Goal: Transaction & Acquisition: Purchase product/service

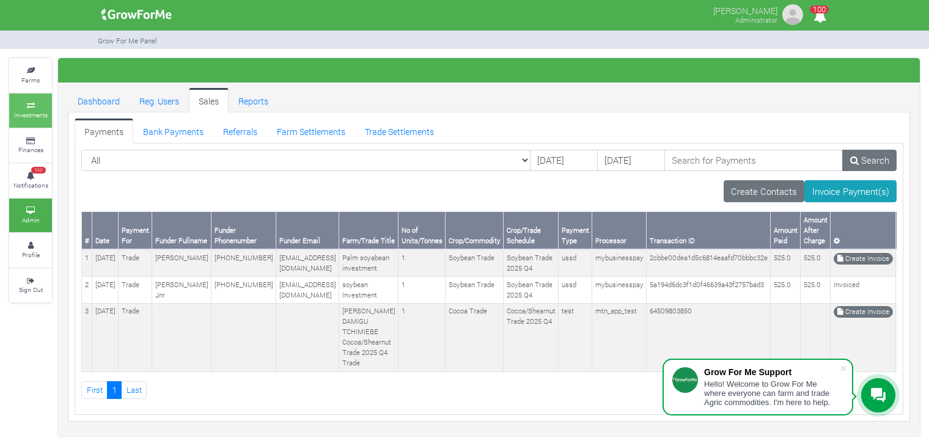
click at [16, 106] on icon at bounding box center [30, 106] width 37 height 6
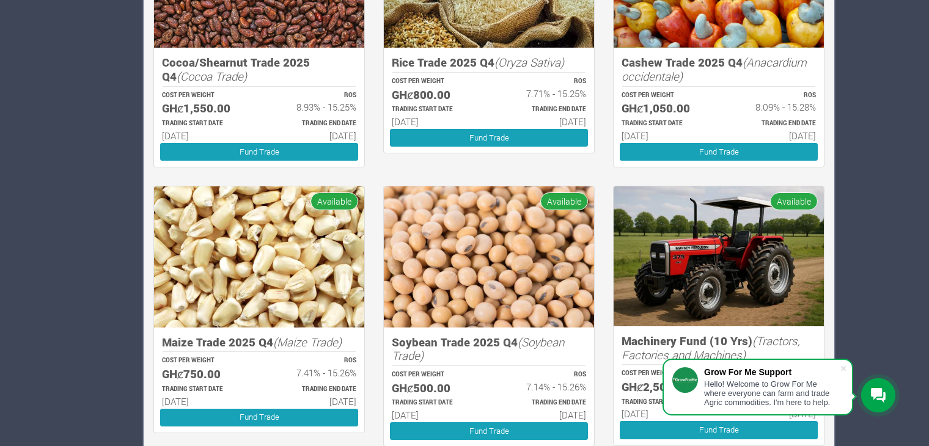
scroll to position [1125, 0]
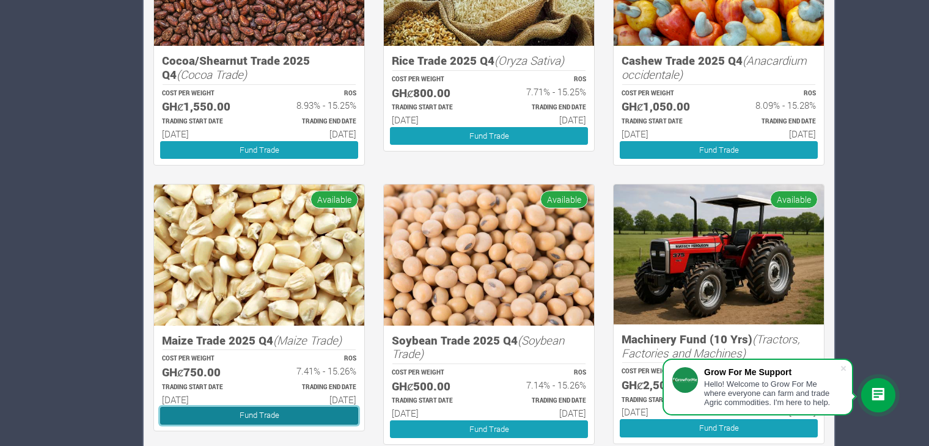
click at [266, 415] on link "Fund Trade" at bounding box center [259, 416] width 198 height 18
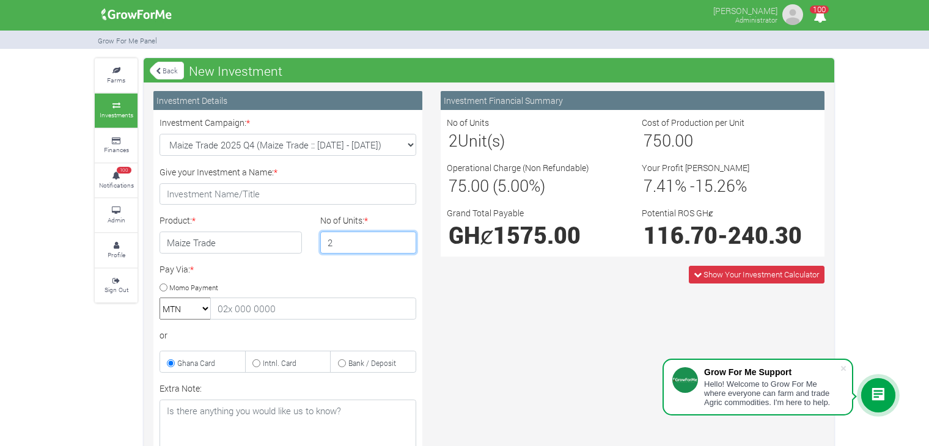
click at [404, 240] on input "2" at bounding box center [368, 243] width 97 height 22
type input "3"
click at [404, 240] on input "3" at bounding box center [368, 243] width 97 height 22
click at [161, 70] on link "Back" at bounding box center [167, 70] width 34 height 20
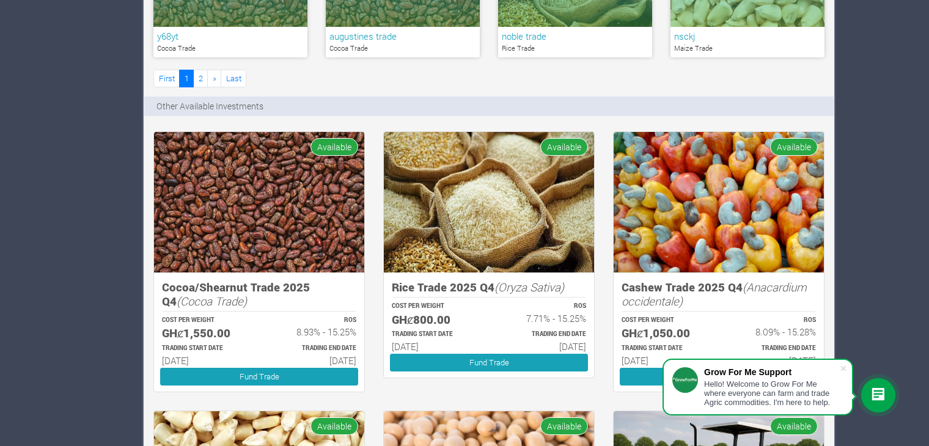
scroll to position [902, 0]
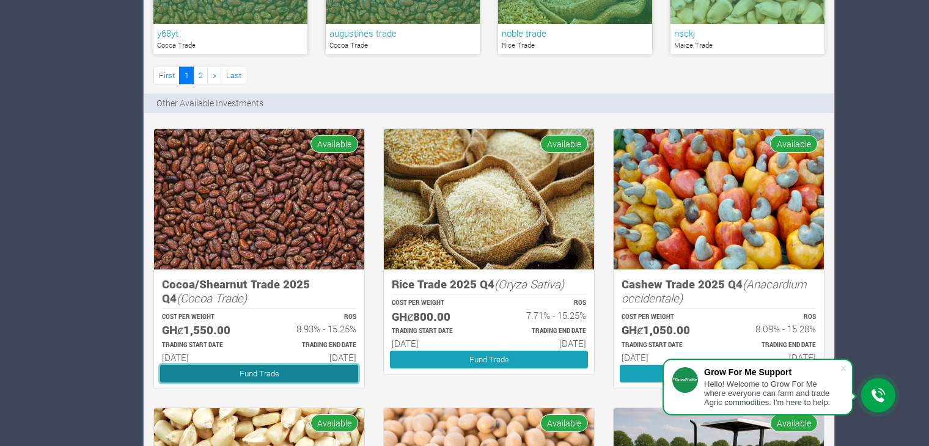
click at [244, 373] on link "Fund Trade" at bounding box center [259, 374] width 198 height 18
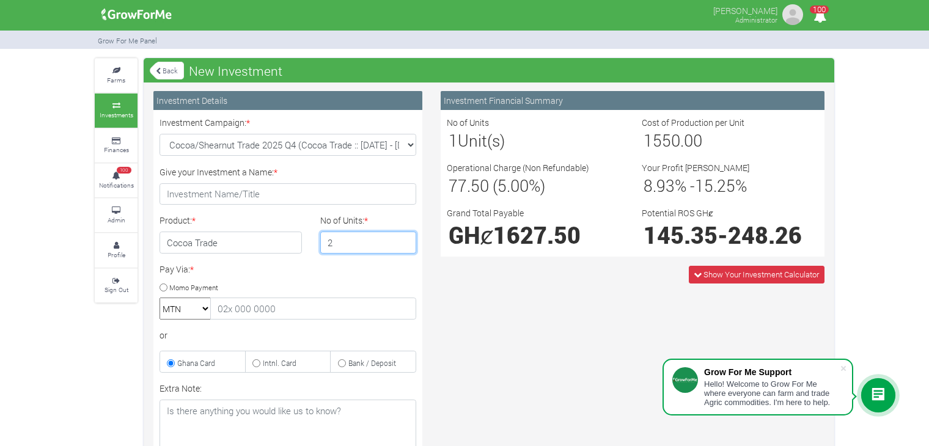
click at [406, 240] on input "2" at bounding box center [368, 243] width 97 height 22
click at [406, 240] on input "3" at bounding box center [368, 243] width 97 height 22
click at [406, 240] on input "4" at bounding box center [368, 243] width 97 height 22
click at [406, 240] on input "5" at bounding box center [368, 243] width 97 height 22
click at [406, 240] on input "6" at bounding box center [368, 243] width 97 height 22
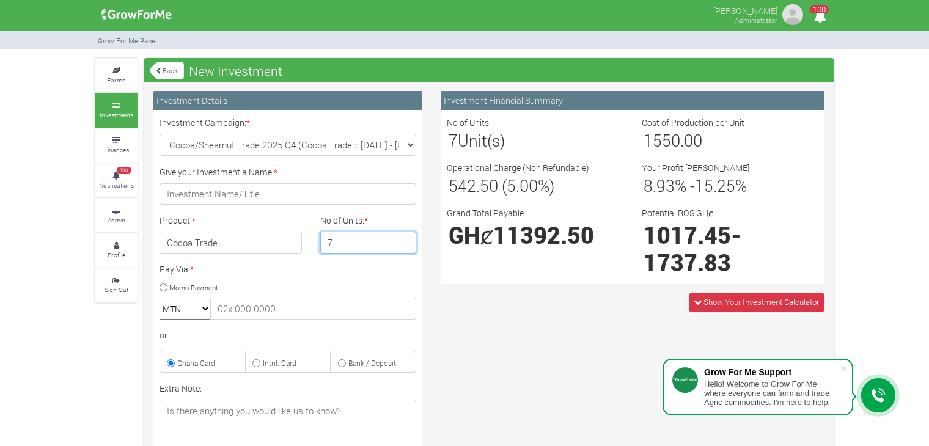
click at [406, 240] on input "7" at bounding box center [368, 243] width 97 height 22
click at [403, 249] on input "7" at bounding box center [368, 243] width 97 height 22
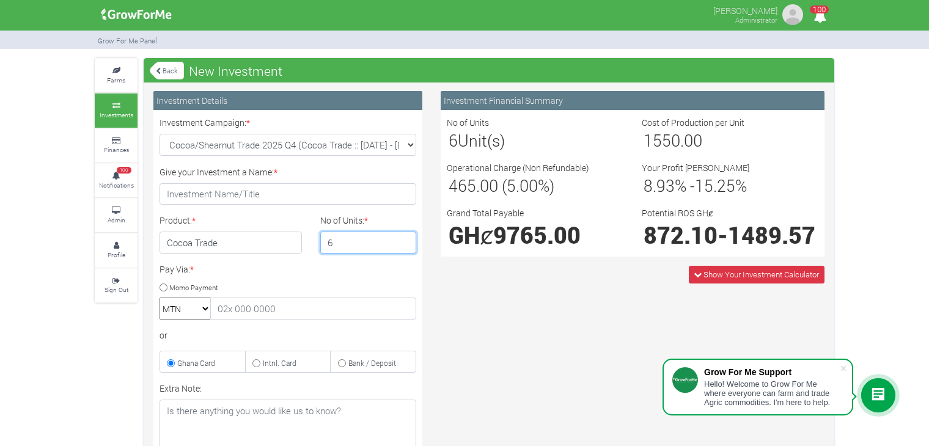
type input "6"
click at [404, 245] on input "6" at bounding box center [368, 243] width 97 height 22
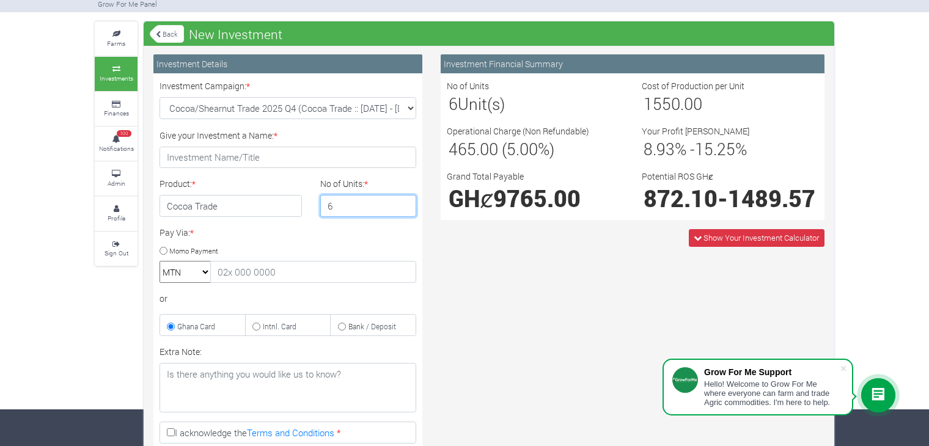
scroll to position [37, 0]
click at [528, 307] on div "Investment Financial Summary No of Units 6 Unit(s) Cost of Production per Unit …" at bounding box center [632, 313] width 402 height 519
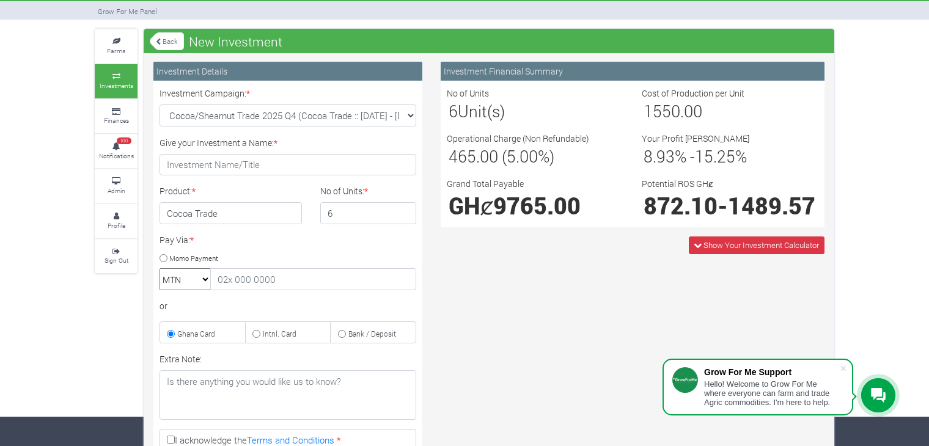
scroll to position [0, 0]
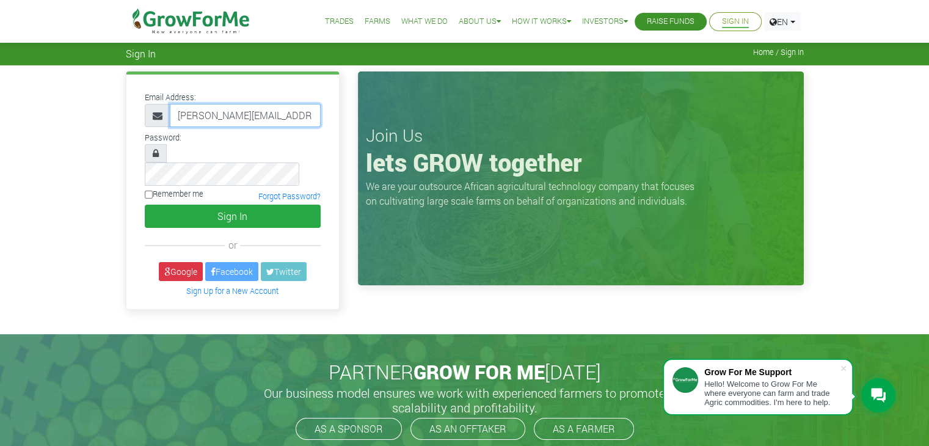
click at [259, 115] on input "linda@growforme.com" at bounding box center [245, 115] width 151 height 23
click at [298, 122] on input "linda@growforme.com" at bounding box center [245, 115] width 151 height 23
type input "sarahshavonda@gmail.com"
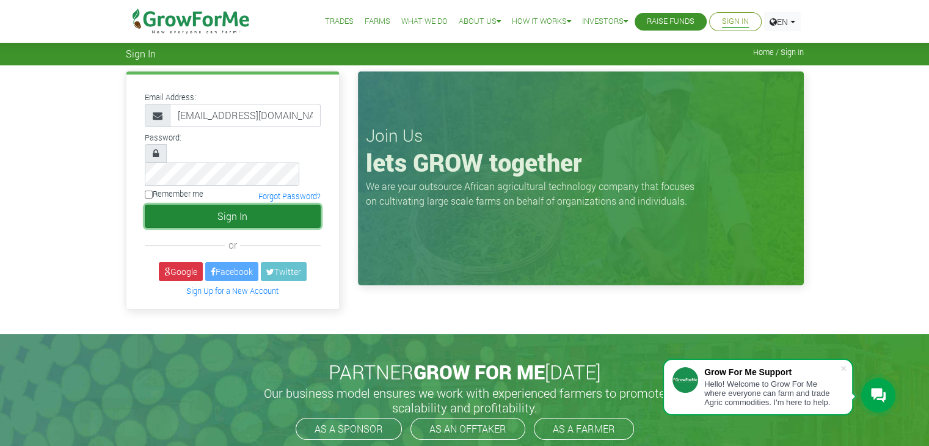
click at [314, 205] on button "Sign In" at bounding box center [233, 216] width 176 height 23
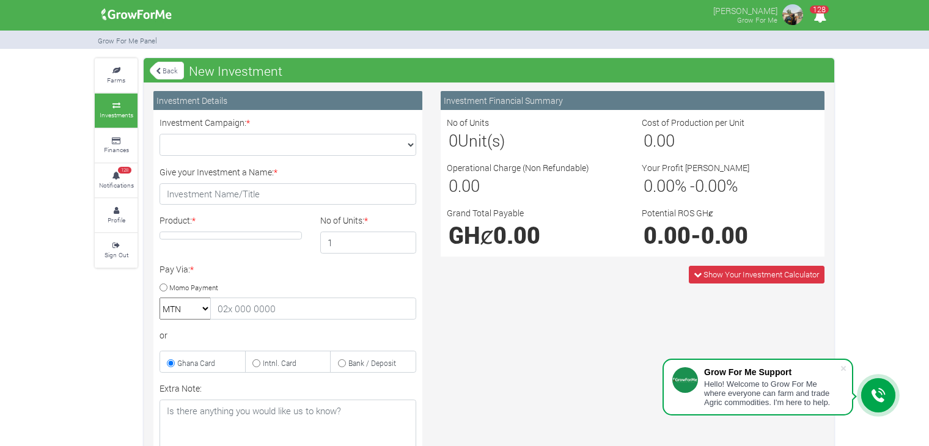
click at [166, 71] on link "Back" at bounding box center [167, 70] width 34 height 20
